Goal: Information Seeking & Learning: Learn about a topic

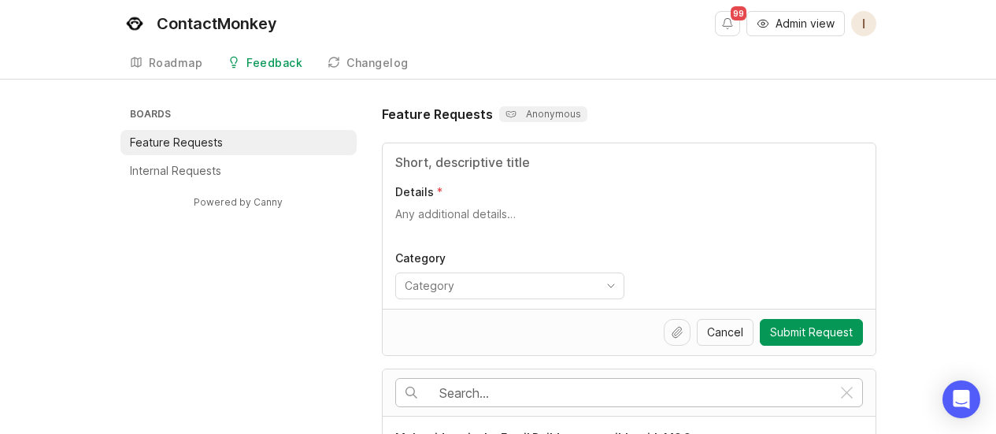
scroll to position [157, 0]
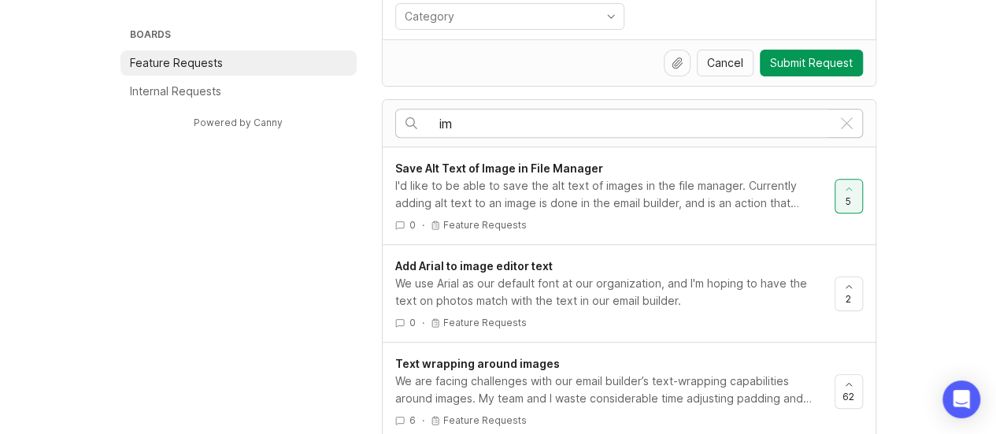
type input "i"
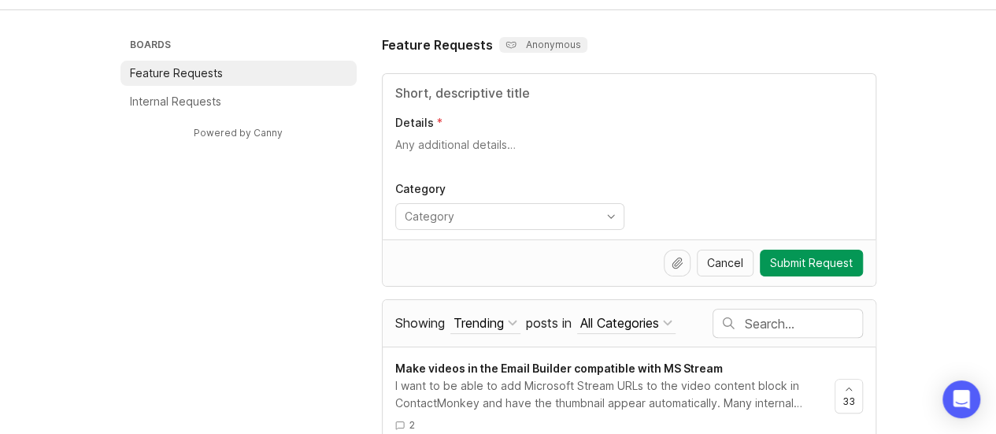
scroll to position [65, 0]
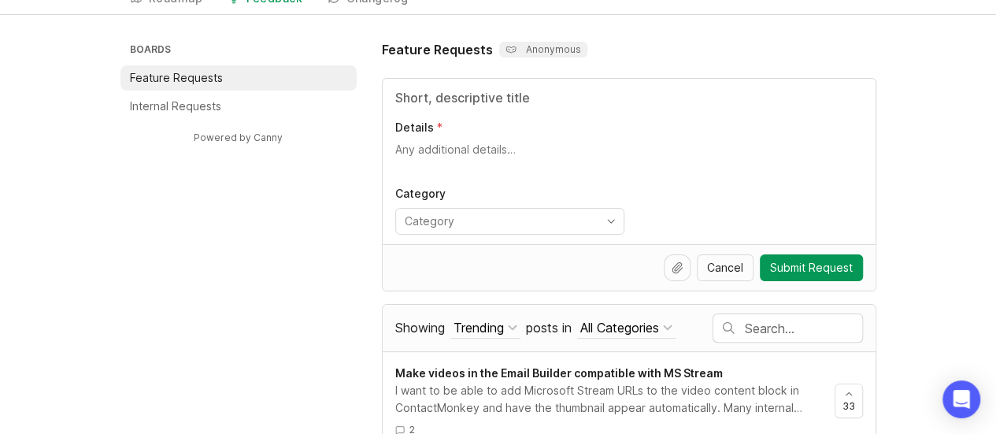
click at [759, 330] on input "text" at bounding box center [803, 328] width 117 height 17
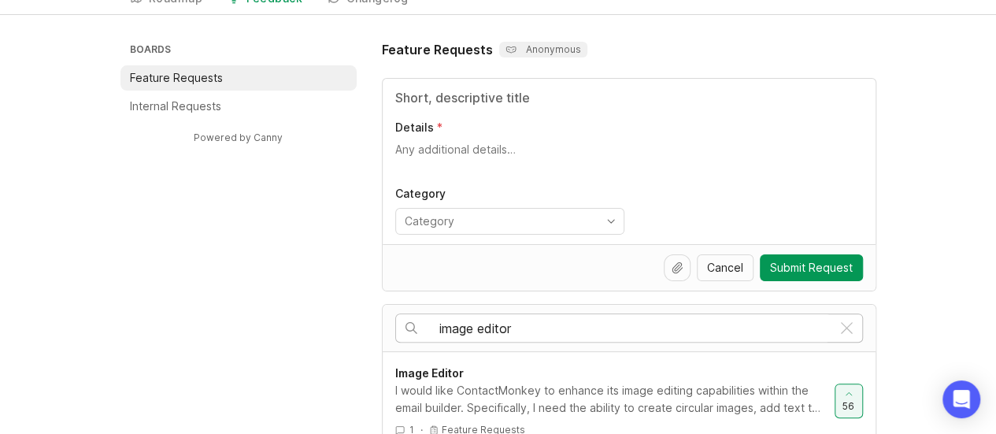
type input "image editor"
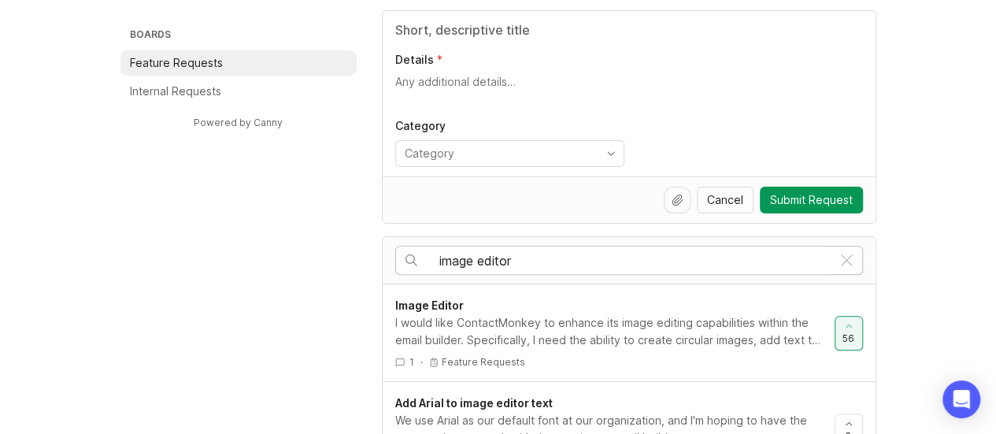
scroll to position [222, 0]
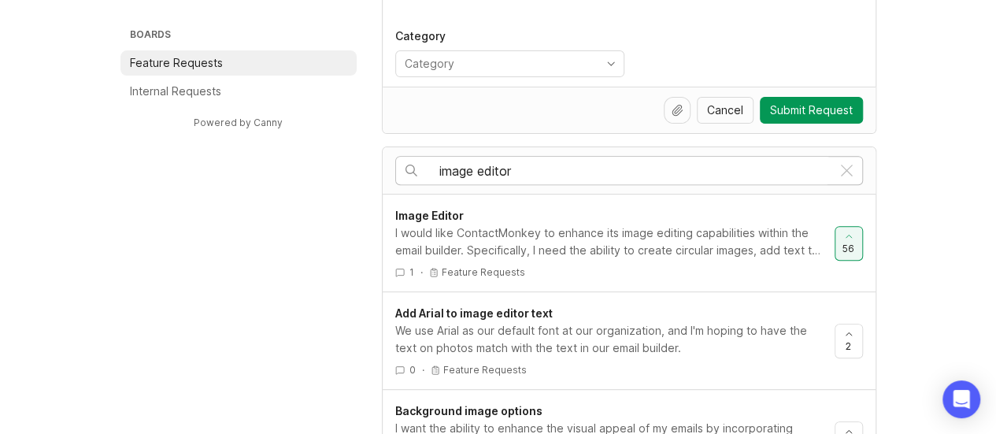
click at [614, 231] on div "I would like ContactMonkey to enhance its image editing capabilities within the…" at bounding box center [608, 241] width 427 height 35
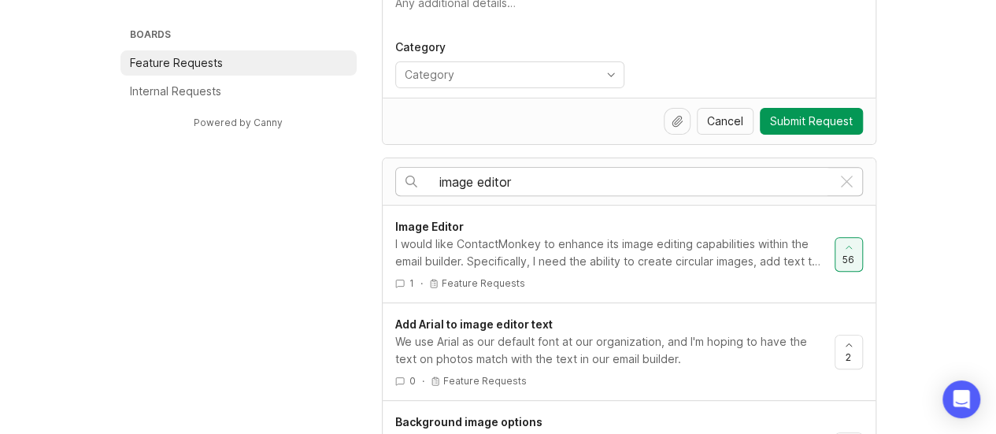
scroll to position [143, 0]
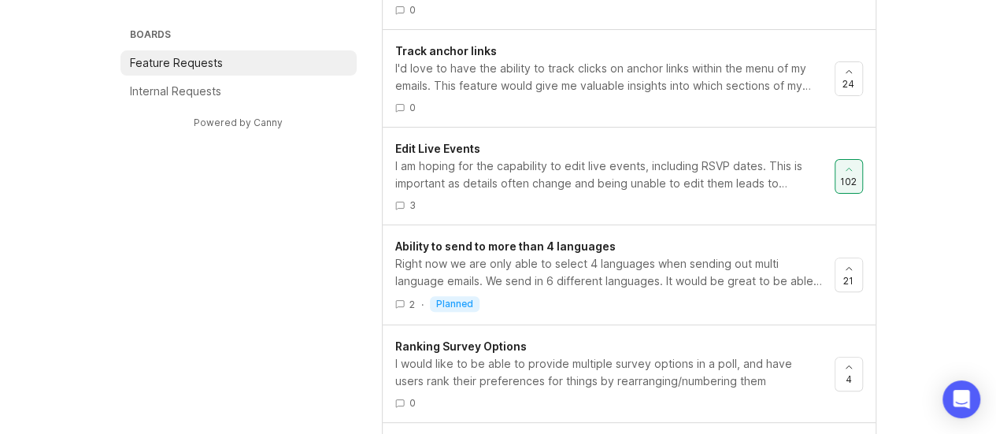
scroll to position [6696, 0]
